Goal: Transaction & Acquisition: Purchase product/service

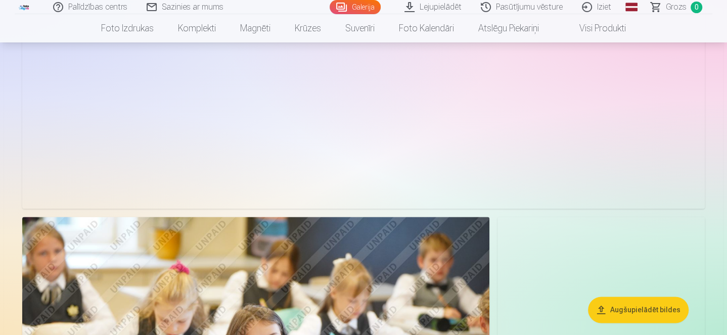
scroll to position [809, 0]
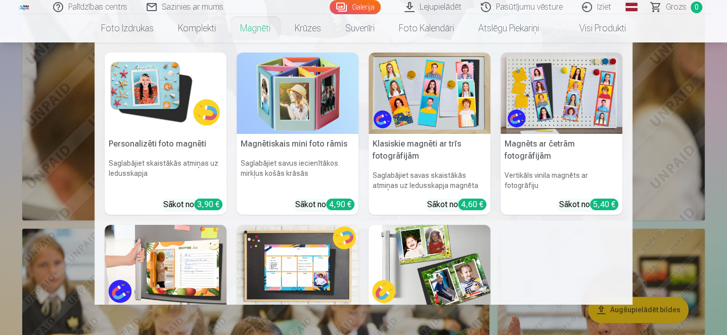
click at [251, 31] on link "Magnēti" at bounding box center [255, 28] width 55 height 28
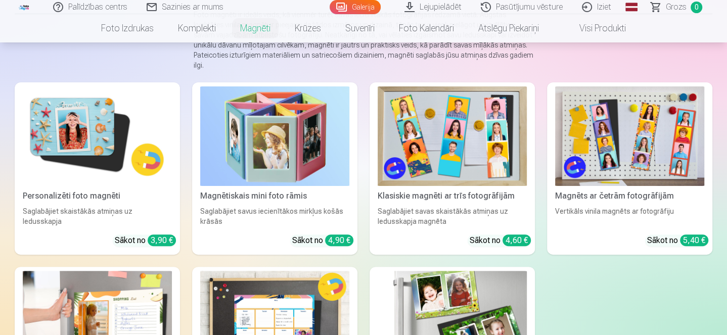
scroll to position [101, 0]
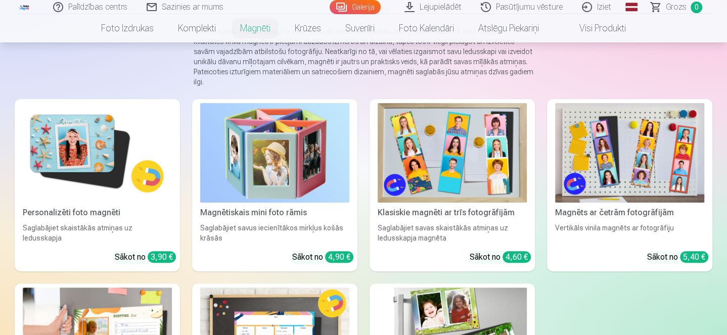
click at [71, 166] on img at bounding box center [97, 153] width 149 height 100
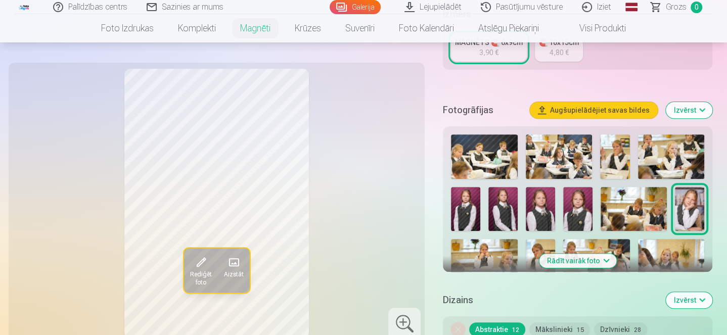
scroll to position [253, 0]
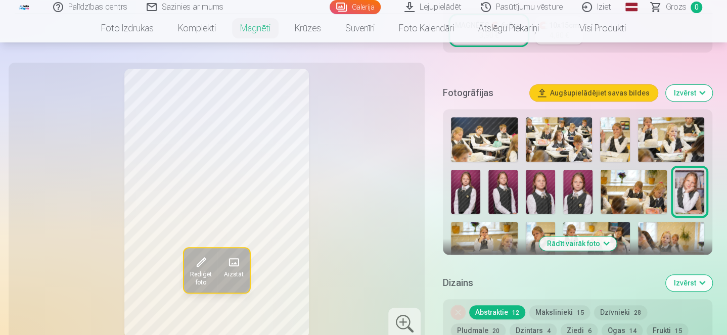
click at [467, 237] on img at bounding box center [484, 244] width 66 height 45
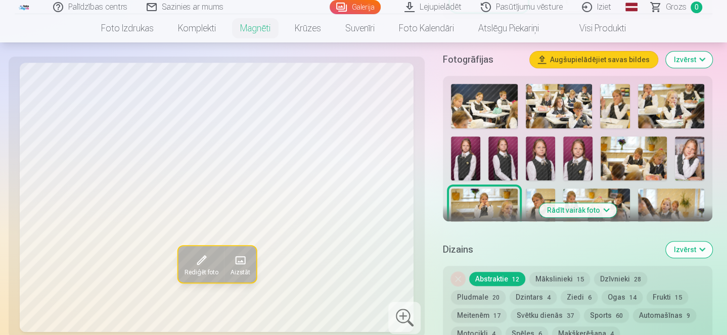
scroll to position [303, 0]
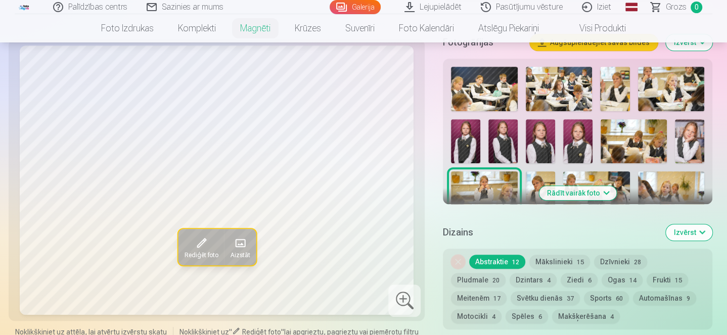
click at [478, 139] on img at bounding box center [465, 141] width 29 height 44
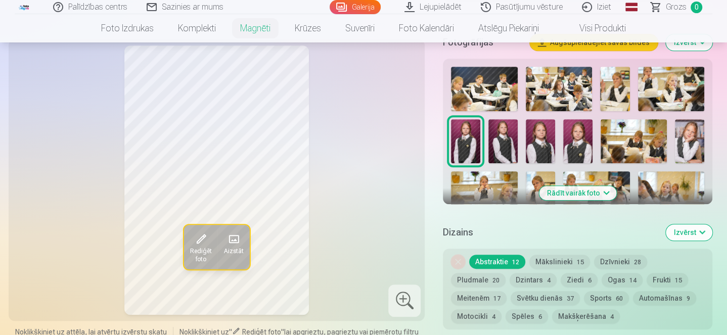
click at [498, 143] on img at bounding box center [502, 141] width 29 height 44
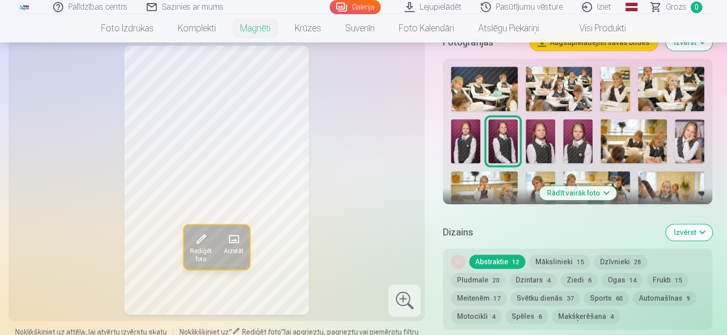
drag, startPoint x: 540, startPoint y: 142, endPoint x: 555, endPoint y: 142, distance: 15.2
click at [539, 142] on img at bounding box center [540, 141] width 29 height 44
click at [570, 142] on img at bounding box center [577, 141] width 29 height 44
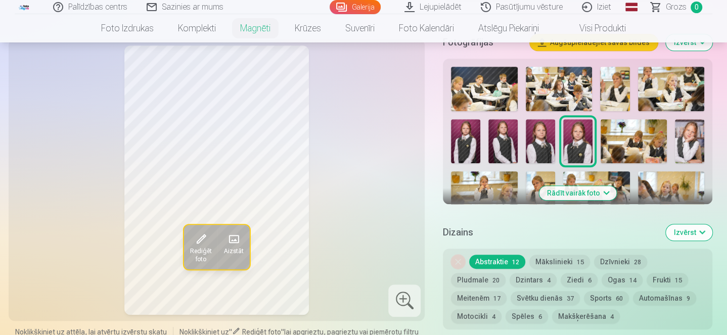
click at [614, 84] on img at bounding box center [614, 89] width 29 height 45
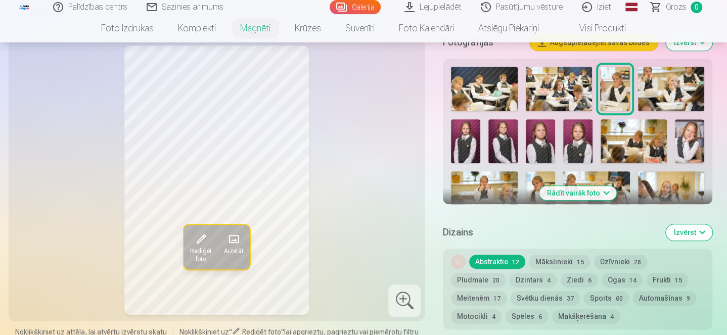
click at [685, 184] on img at bounding box center [671, 193] width 66 height 45
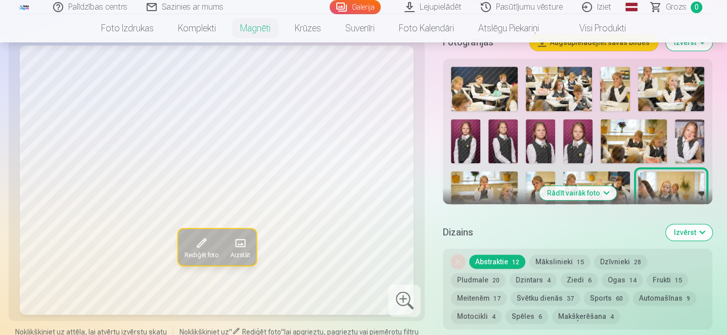
click at [685, 146] on img at bounding box center [689, 141] width 29 height 44
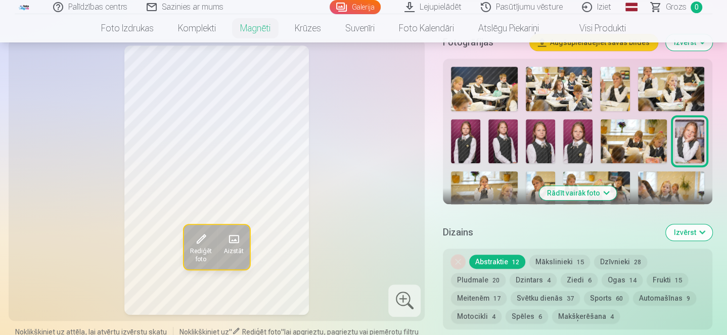
click at [623, 181] on img at bounding box center [596, 193] width 66 height 45
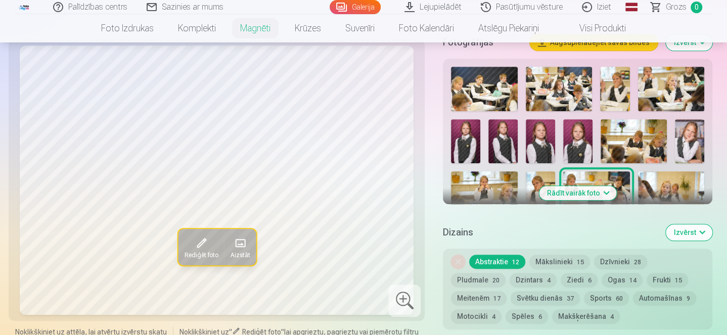
click at [587, 190] on button "Rādīt vairāk foto" at bounding box center [577, 193] width 77 height 14
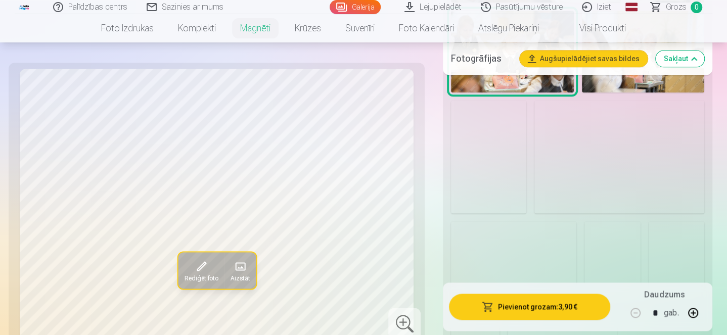
scroll to position [961, 0]
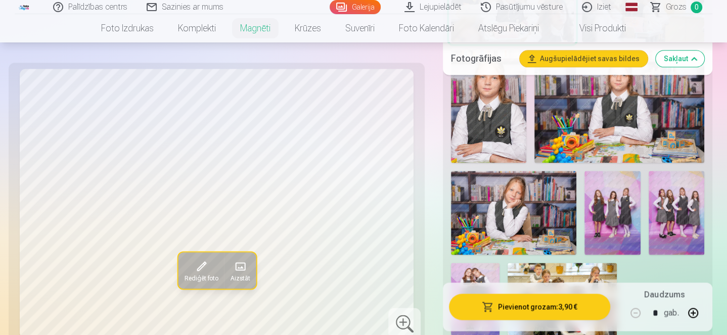
click at [544, 200] on img at bounding box center [513, 212] width 125 height 83
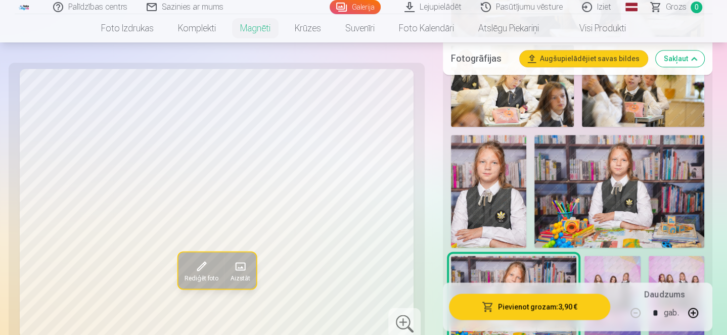
scroll to position [860, 0]
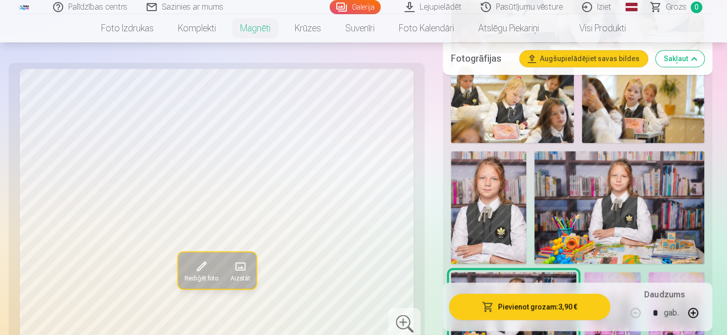
click at [576, 170] on img at bounding box center [620, 207] width 170 height 113
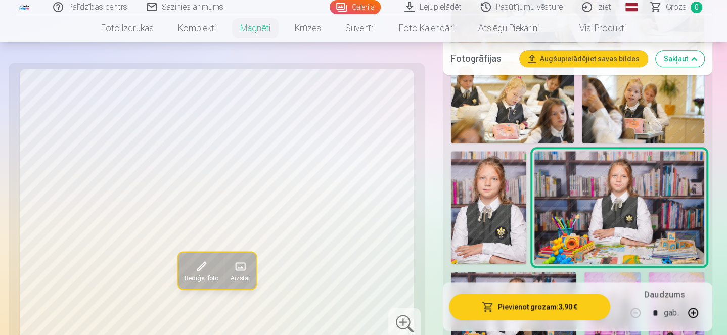
click at [495, 183] on img at bounding box center [488, 207] width 75 height 113
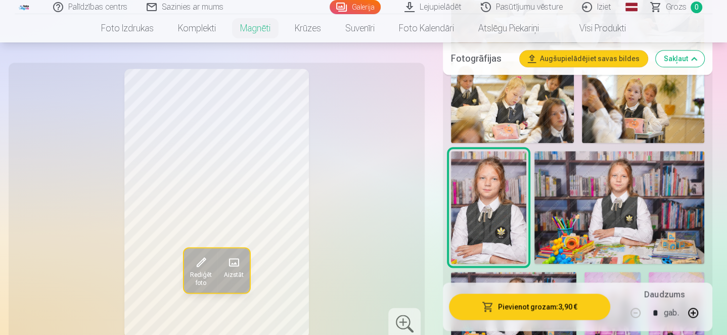
click at [622, 202] on img at bounding box center [620, 207] width 170 height 113
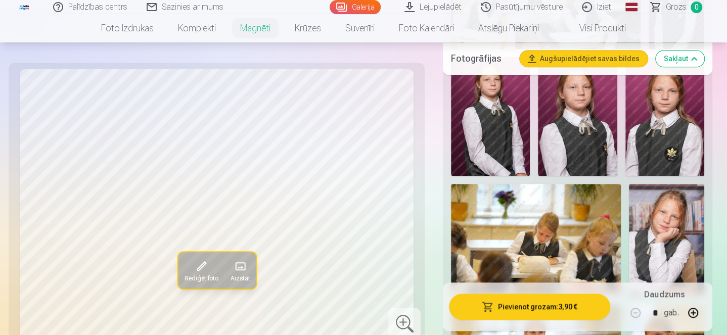
scroll to position [405, 0]
